Goal: Transaction & Acquisition: Purchase product/service

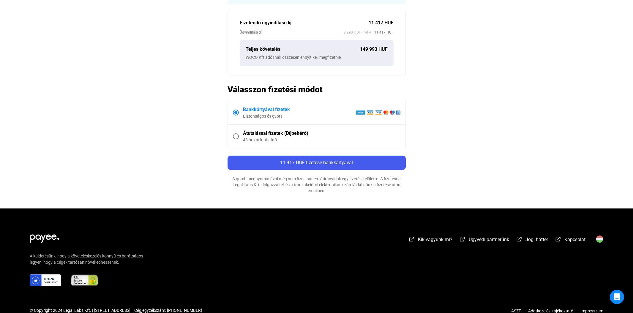
scroll to position [194, 0]
click at [236, 135] on span at bounding box center [236, 136] width 6 height 6
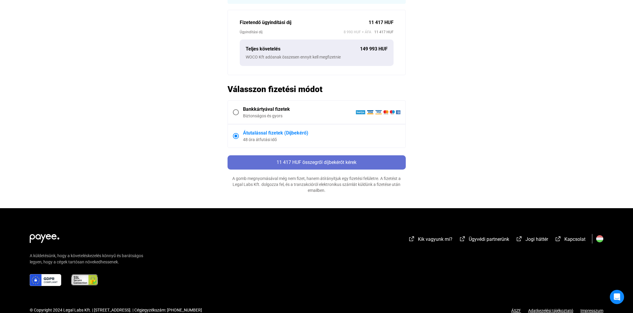
click at [310, 160] on span "11 417 HUF összegről díjbekérőt kérek" at bounding box center [317, 163] width 80 height 6
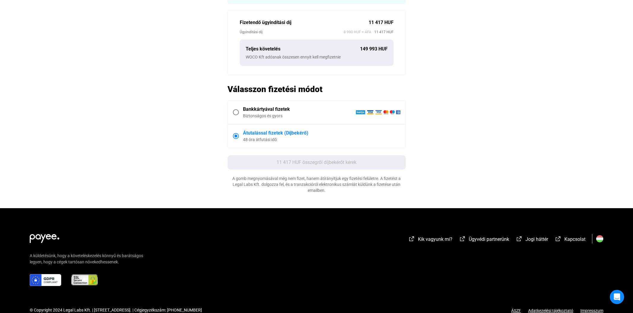
scroll to position [0, 0]
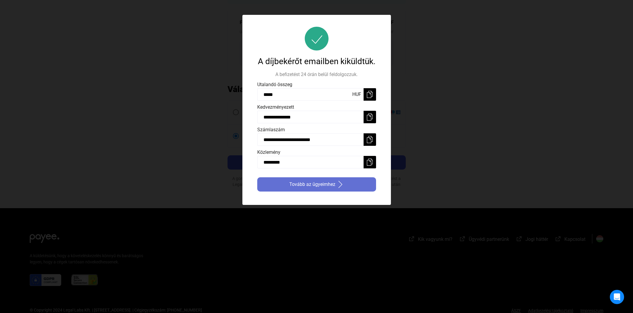
click at [325, 188] on span "Tovább az ügyeimhez" at bounding box center [312, 184] width 46 height 7
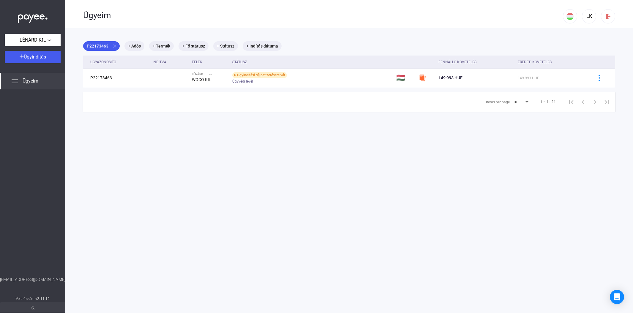
click at [34, 80] on span "Ügyeim" at bounding box center [31, 81] width 16 height 7
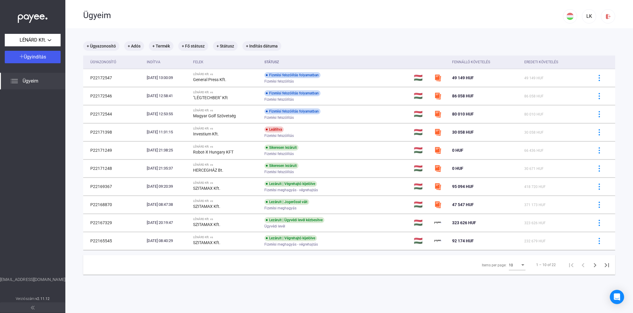
click at [29, 81] on span "Ügyeim" at bounding box center [31, 81] width 16 height 7
